Goal: Task Accomplishment & Management: Manage account settings

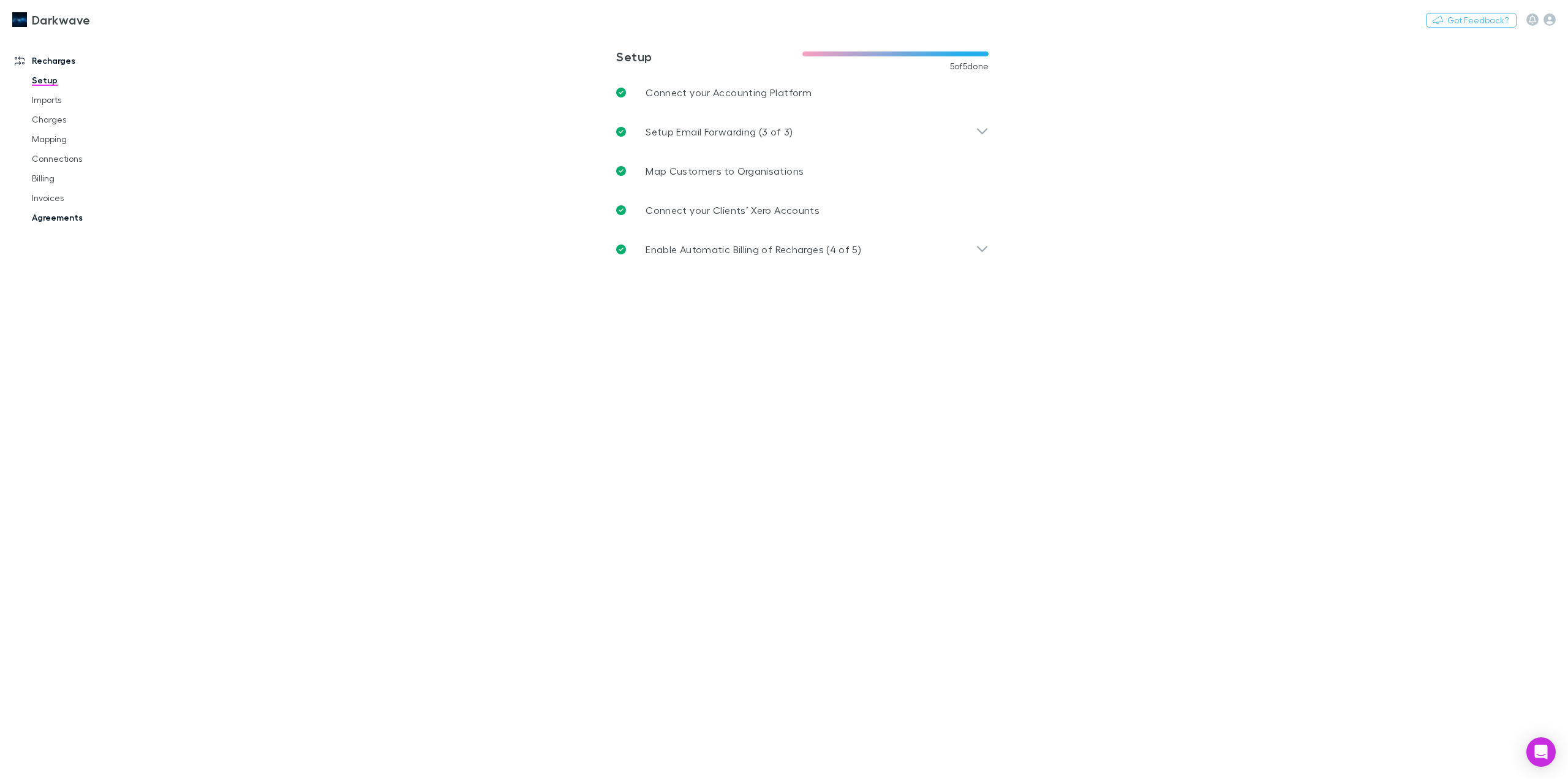
click at [69, 215] on link "Agreements" at bounding box center [95, 217] width 152 height 19
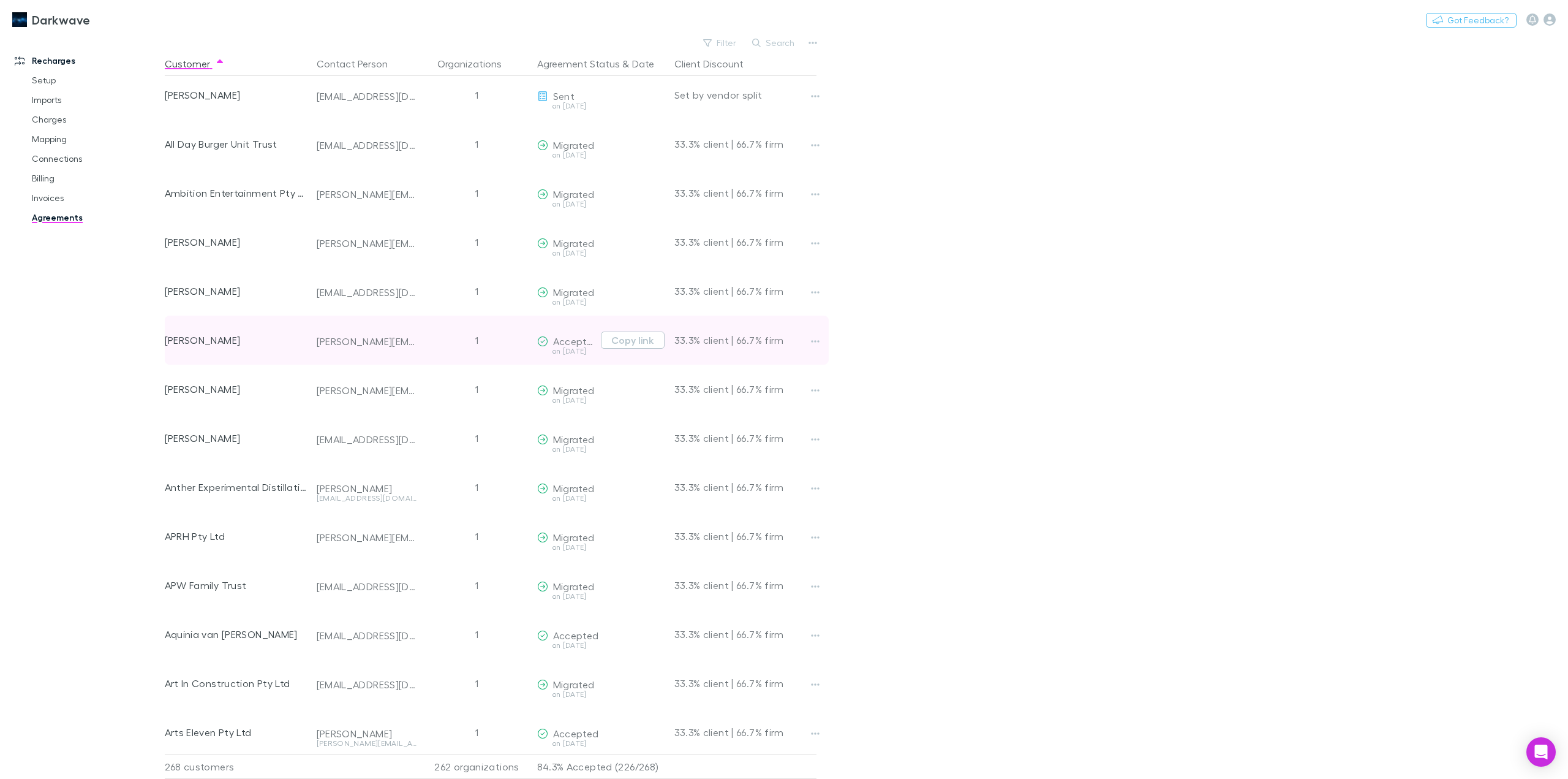
scroll to position [429, 0]
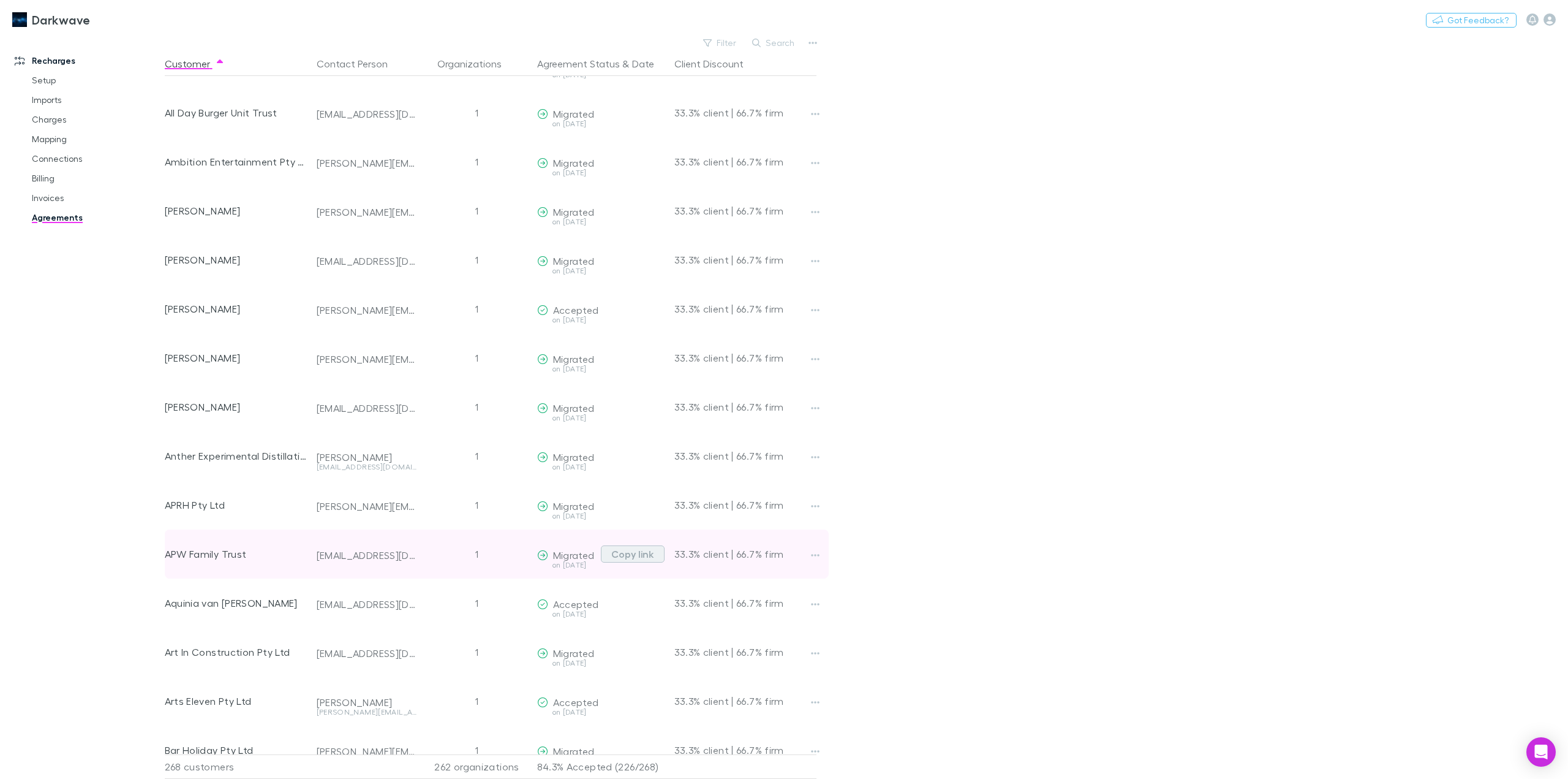
click at [645, 554] on button "Copy link" at bounding box center [632, 554] width 64 height 17
click at [630, 554] on button "Copy link" at bounding box center [632, 554] width 64 height 17
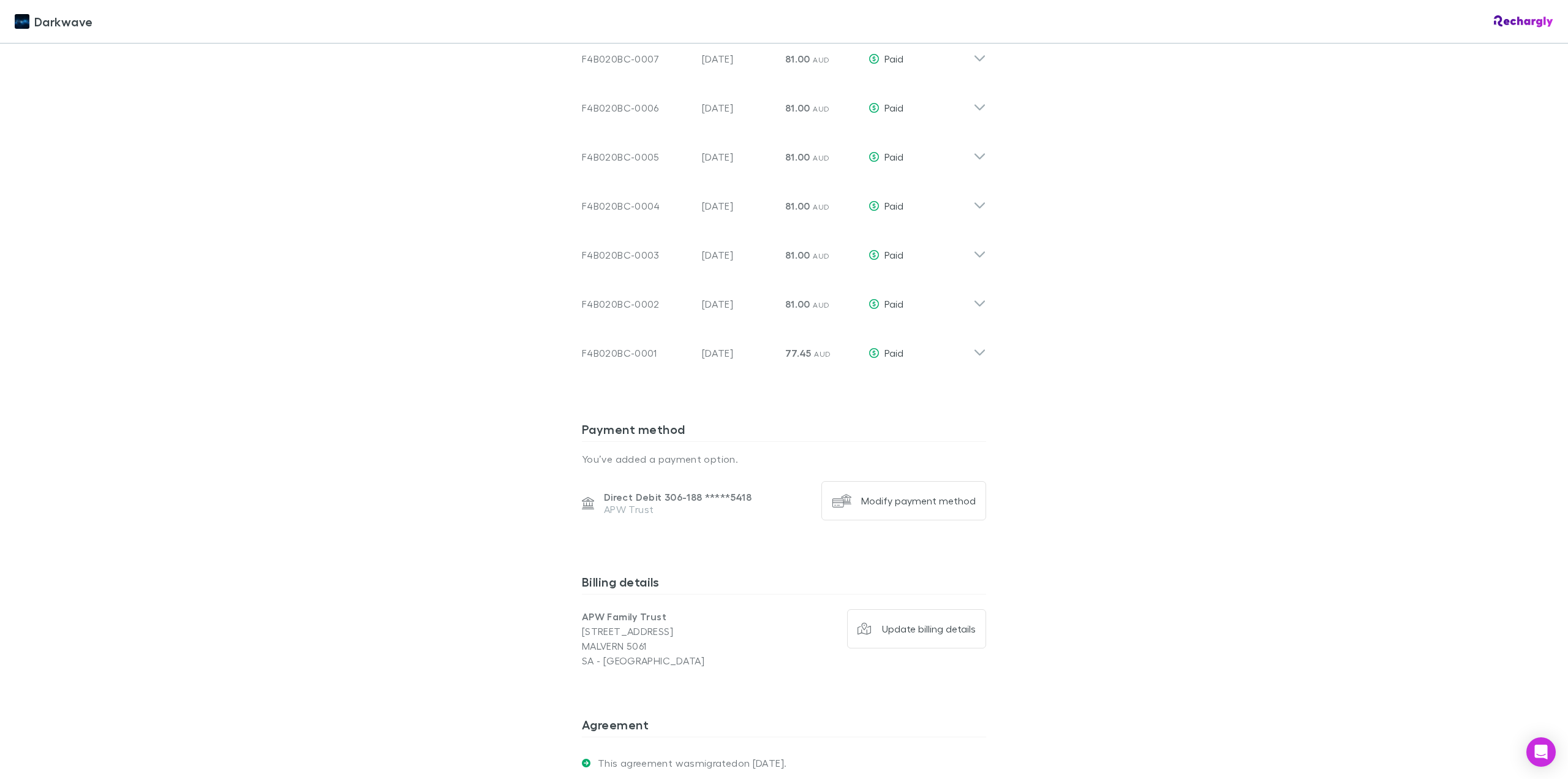
scroll to position [1253, 0]
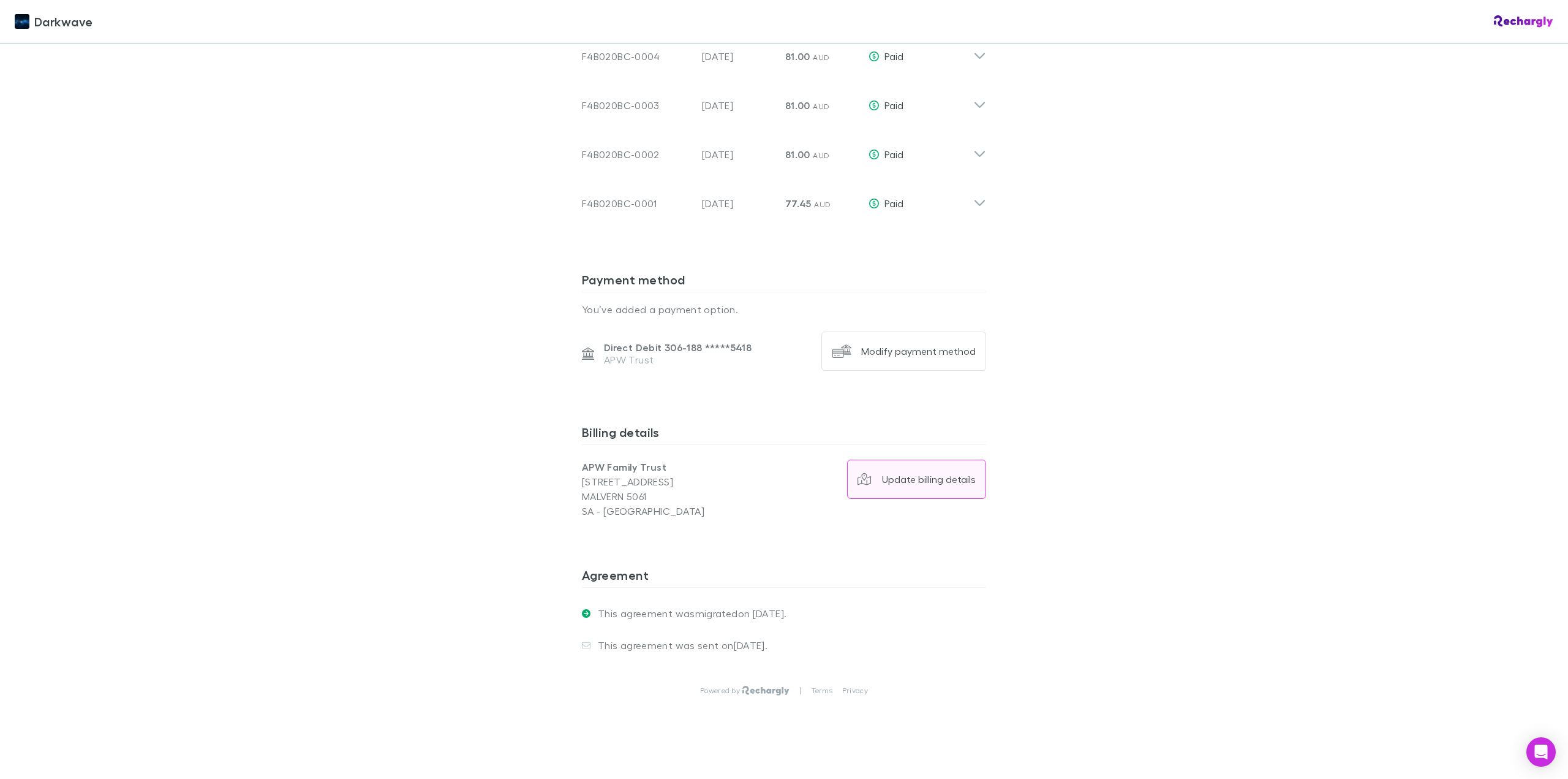
click at [922, 473] on div "Update billing details" at bounding box center [929, 479] width 94 height 12
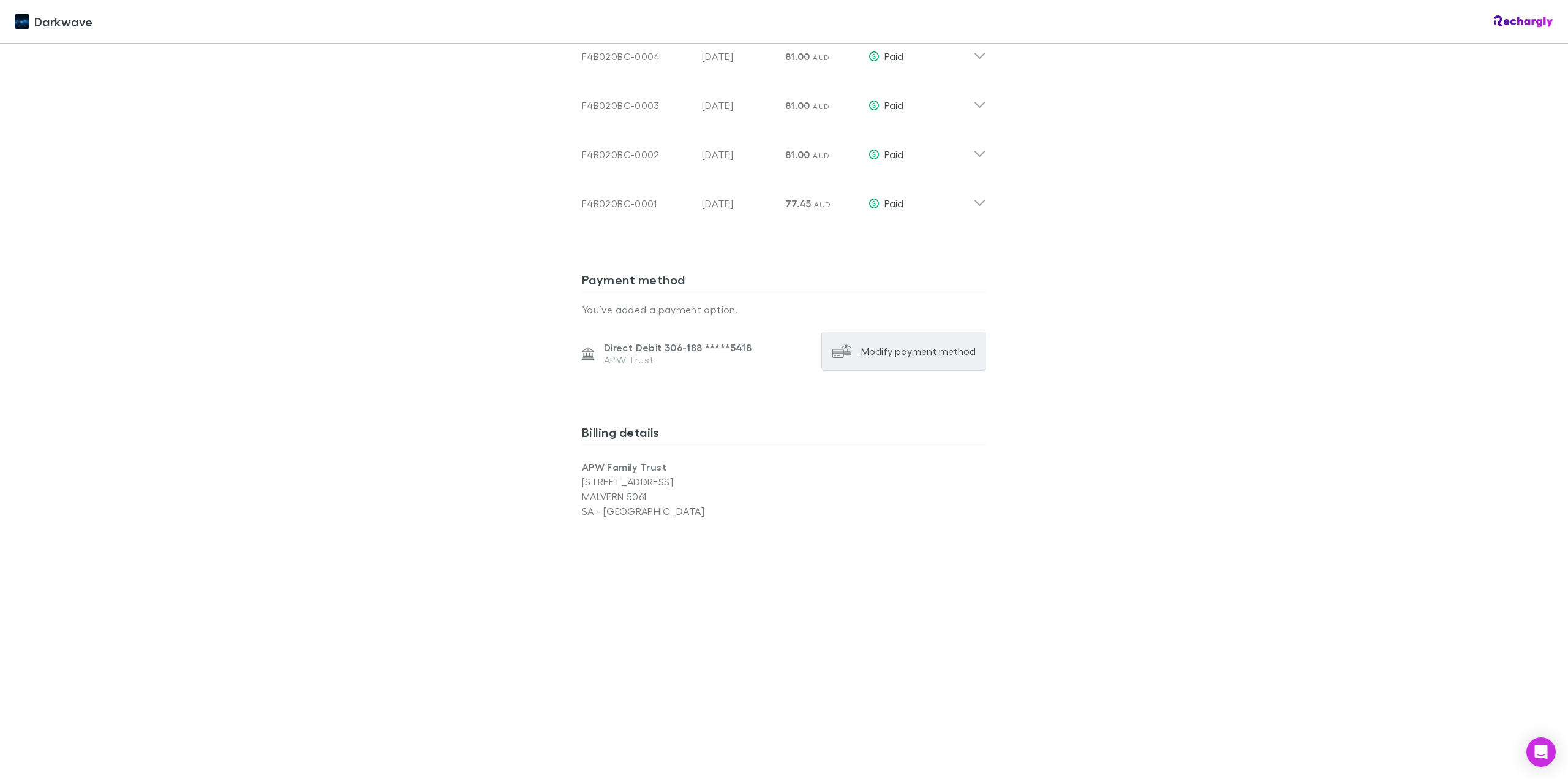
scroll to position [1375, 0]
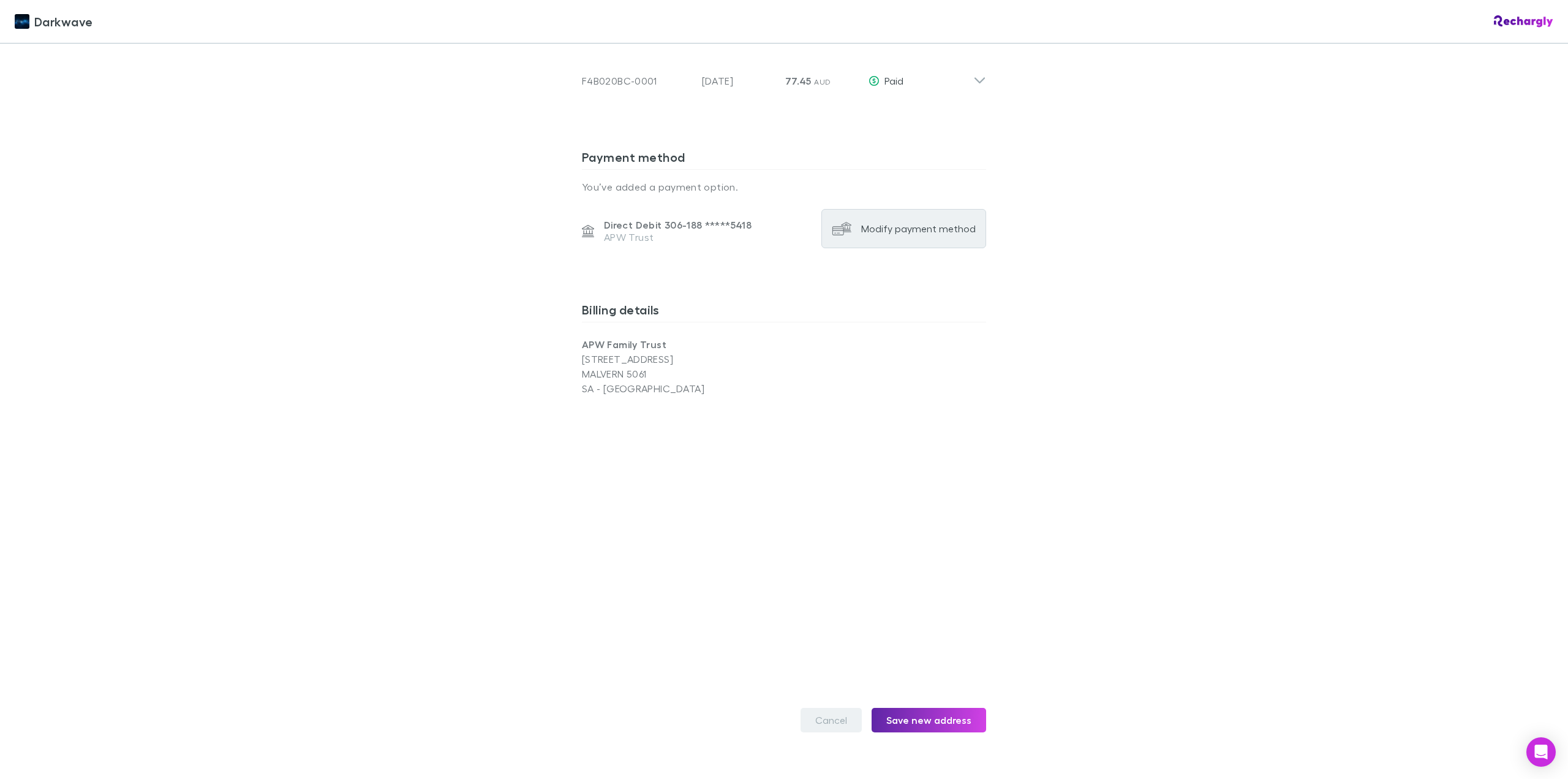
click at [838, 708] on button "Cancel" at bounding box center [830, 720] width 61 height 25
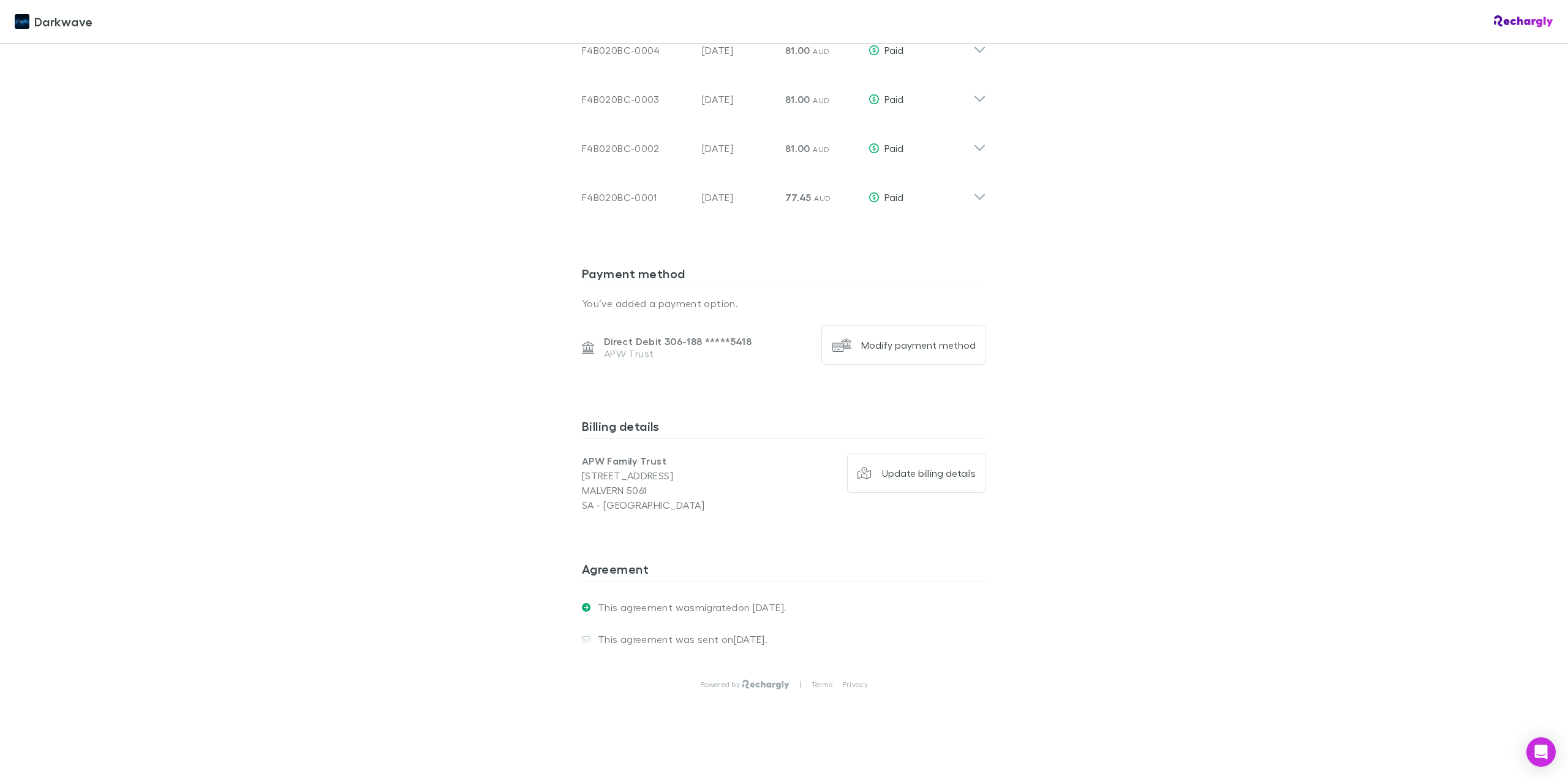
scroll to position [1253, 0]
click at [922, 345] on div "Modify payment method" at bounding box center [918, 351] width 115 height 12
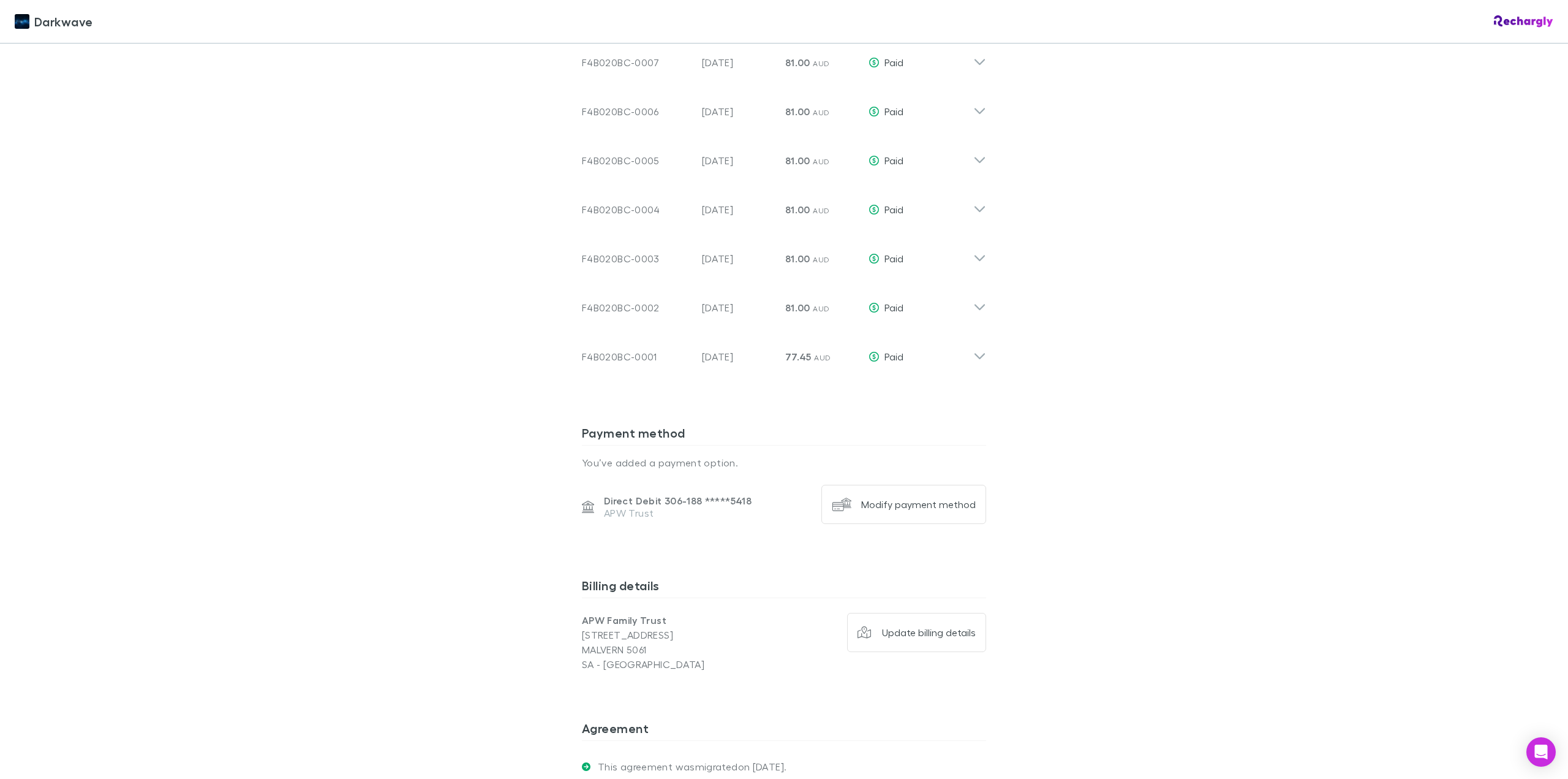
scroll to position [1103, 0]
click at [920, 494] on div "Modify payment method" at bounding box center [918, 501] width 115 height 12
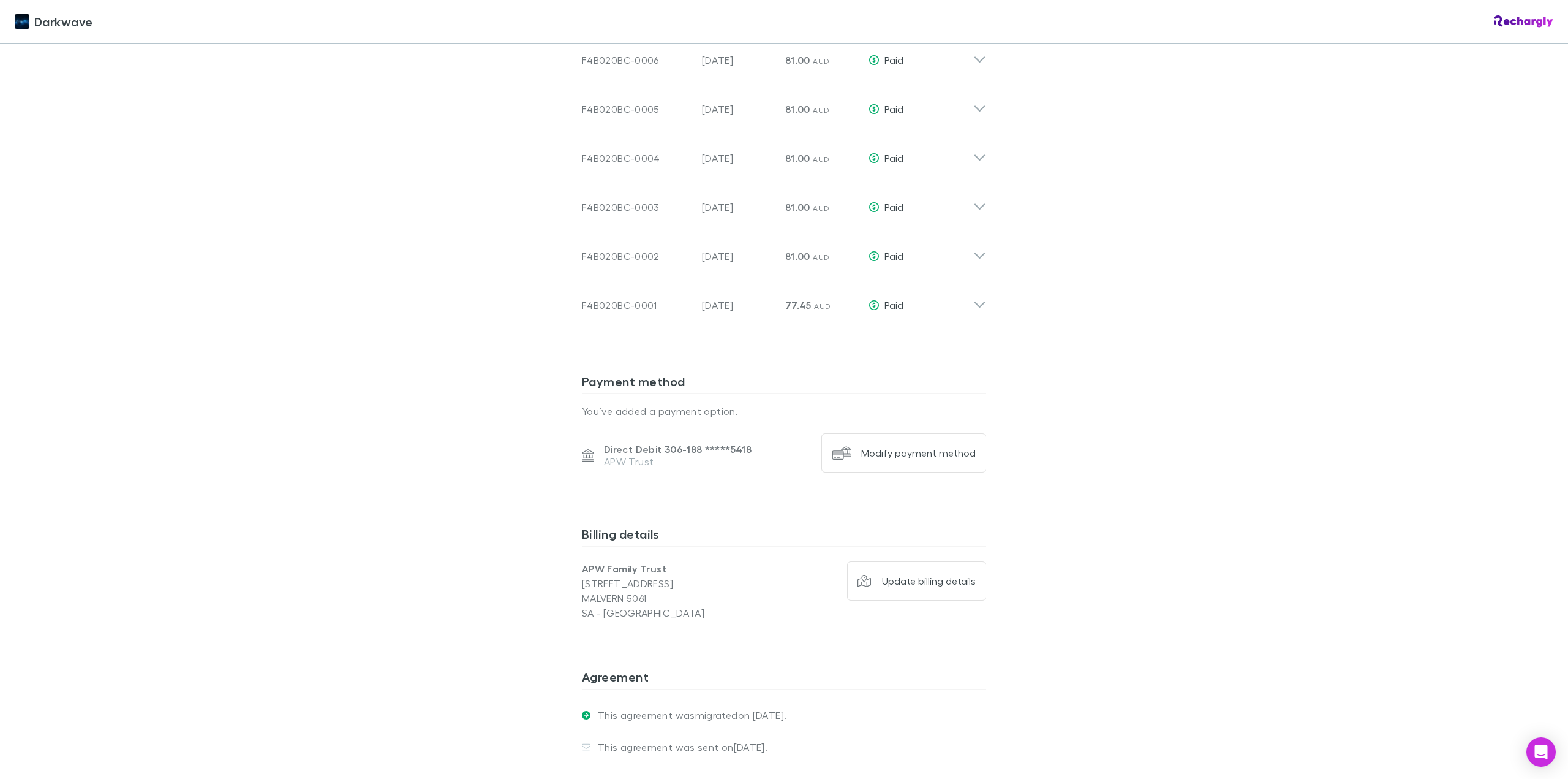
scroll to position [1164, 0]
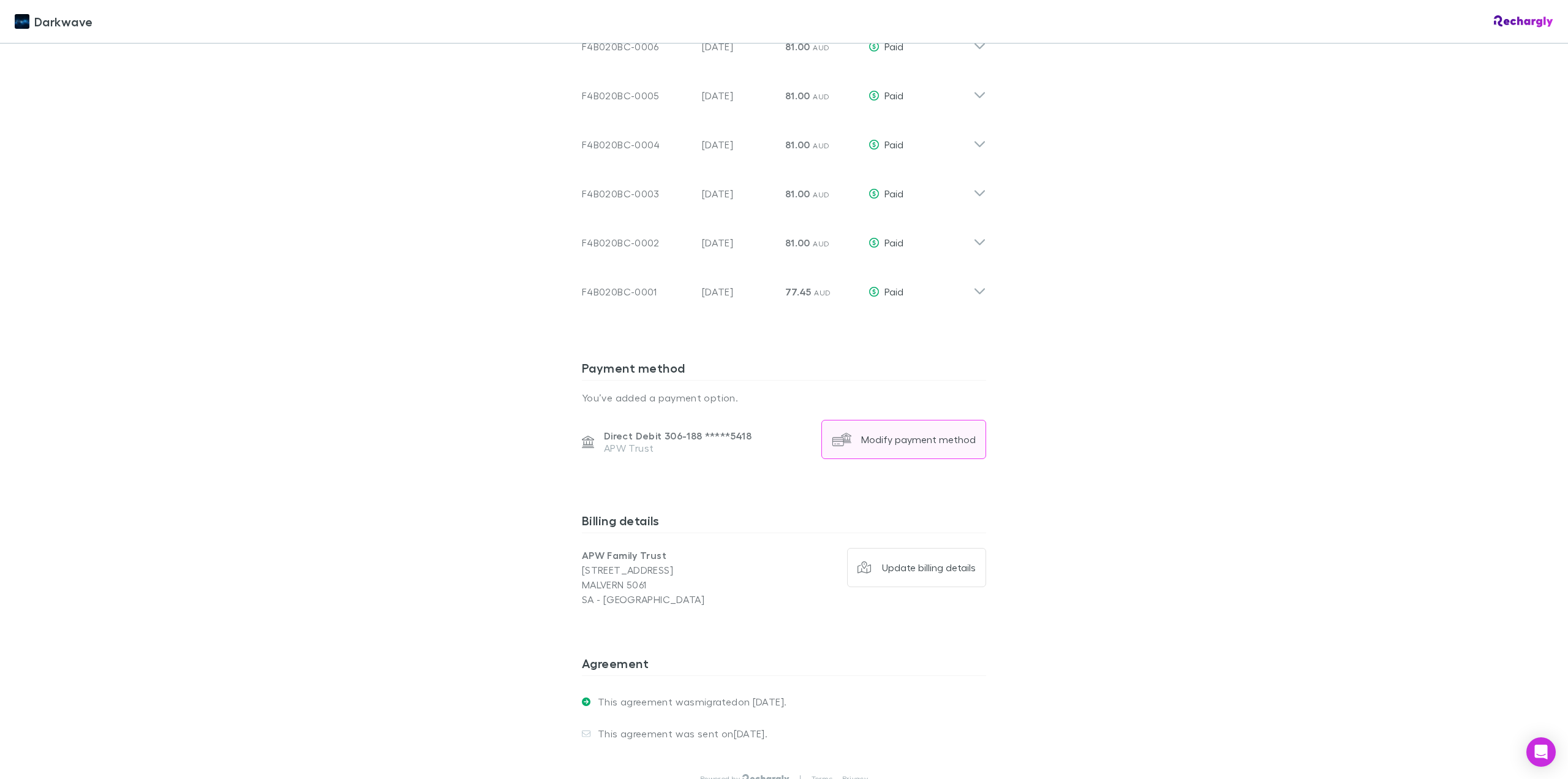
click at [910, 433] on div "Modify payment method" at bounding box center [918, 440] width 115 height 12
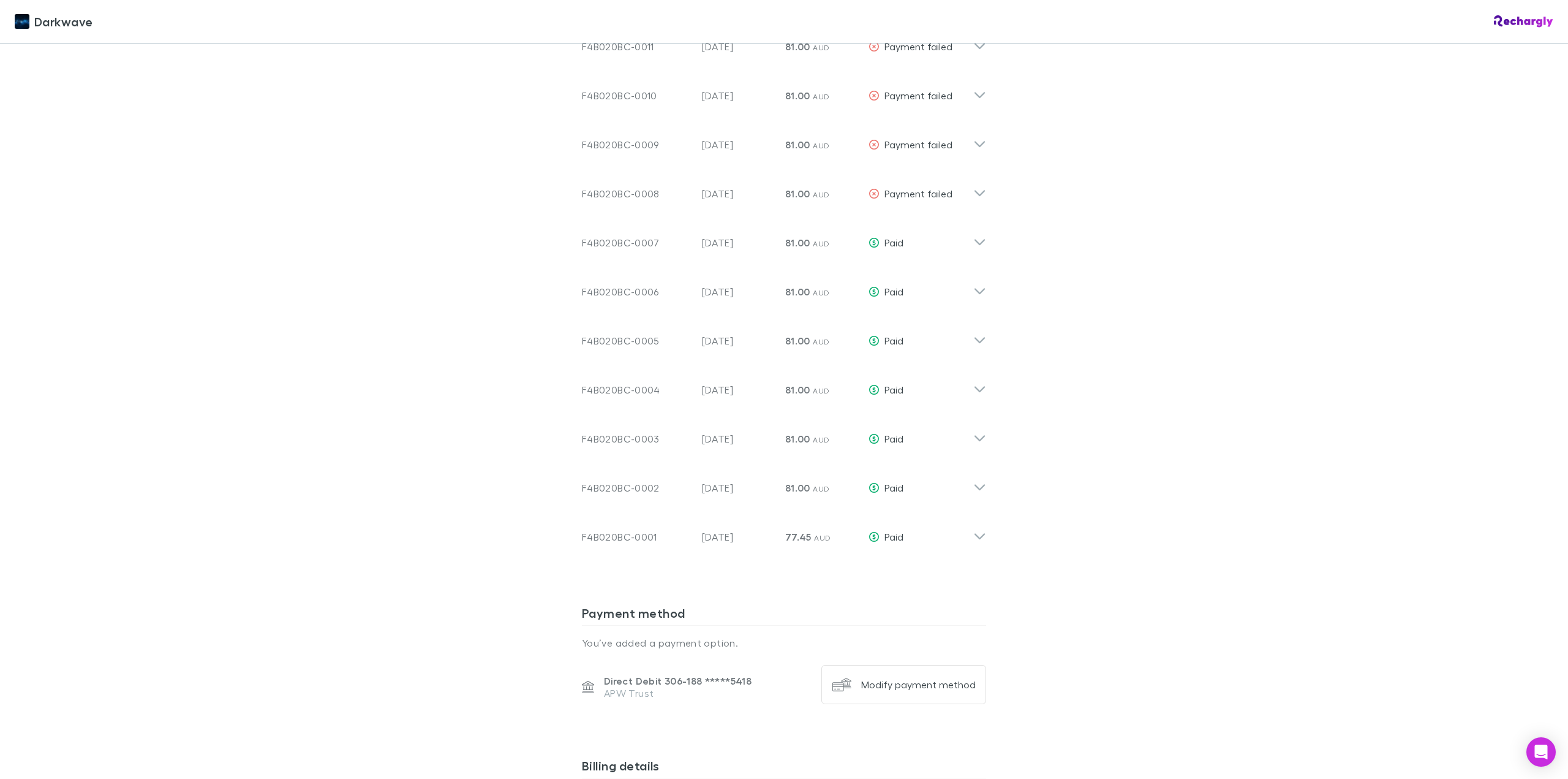
scroll to position [1253, 0]
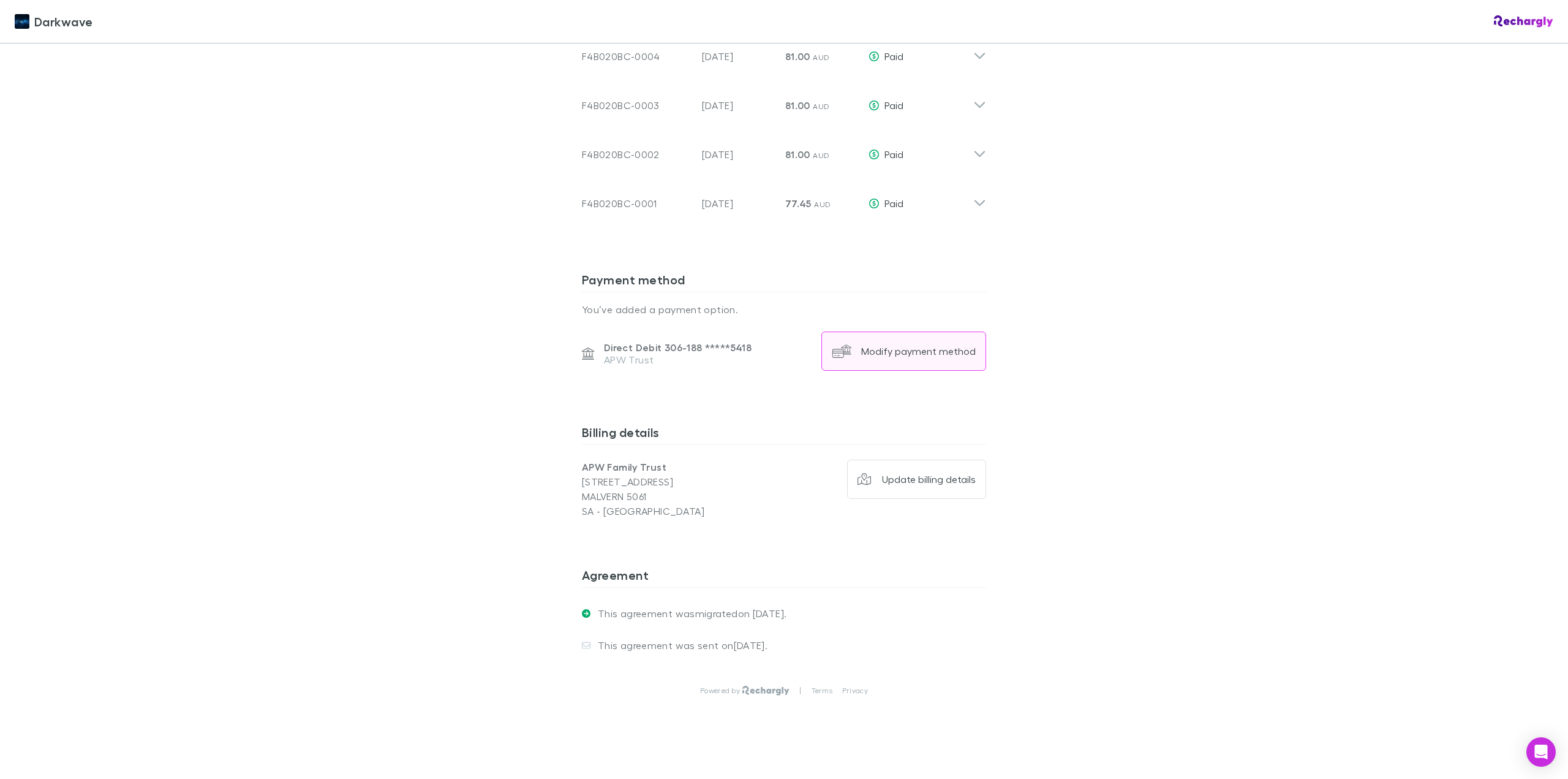
click at [904, 344] on button "Modify payment method" at bounding box center [903, 351] width 165 height 39
